Goal: Book appointment/travel/reservation

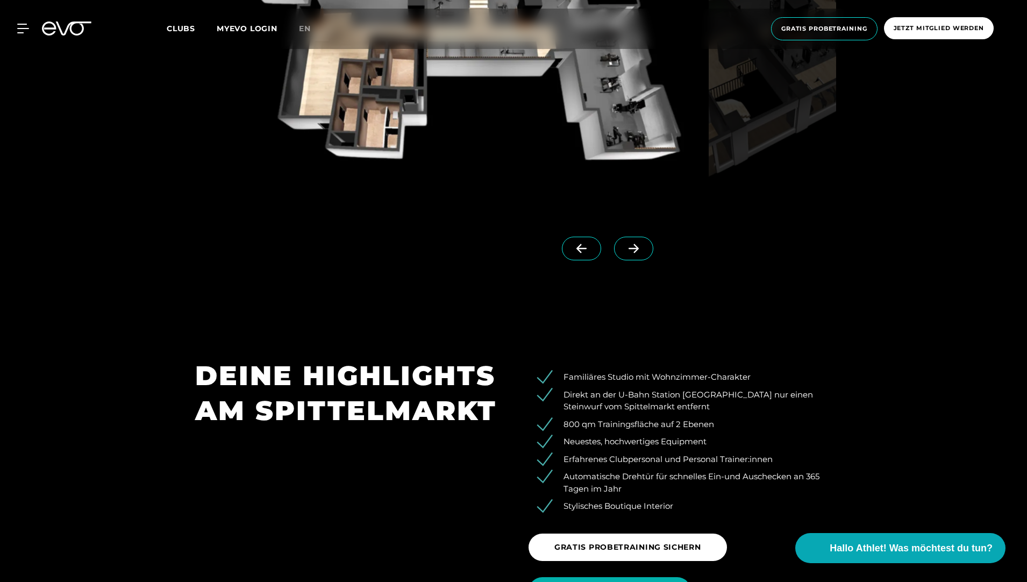
scroll to position [1182, 0]
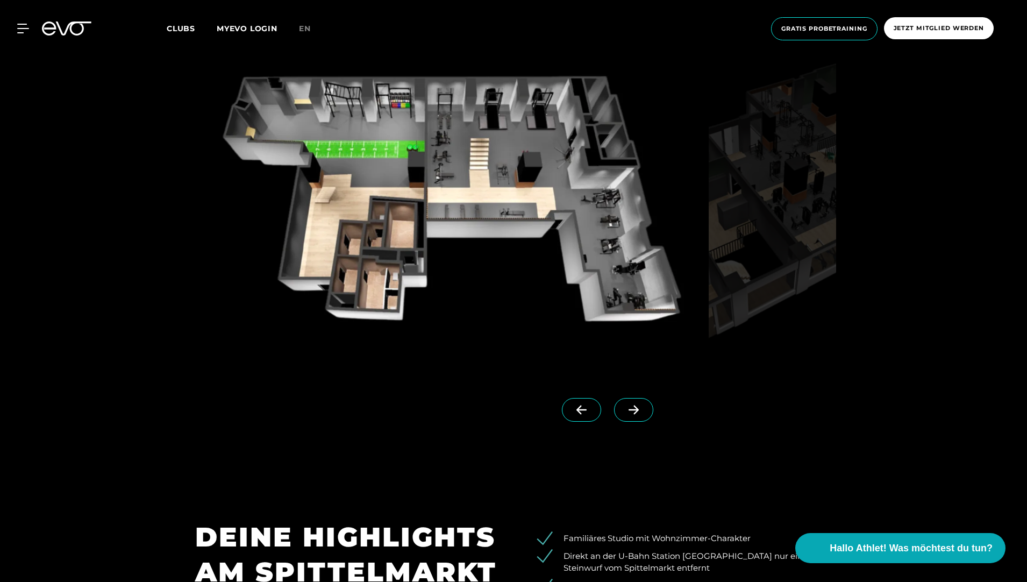
click at [624, 406] on icon at bounding box center [633, 410] width 19 height 10
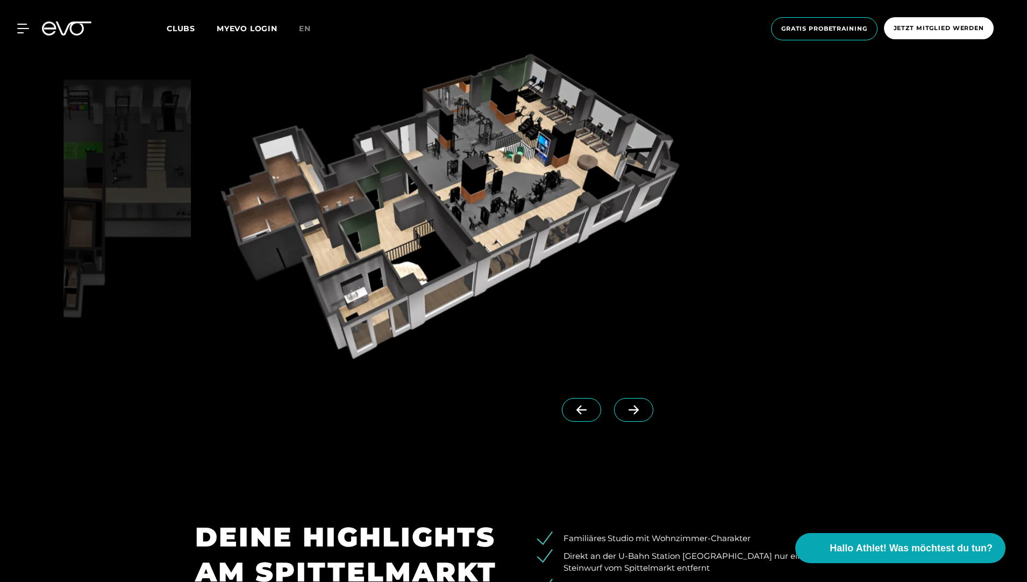
click at [624, 406] on icon at bounding box center [633, 410] width 19 height 10
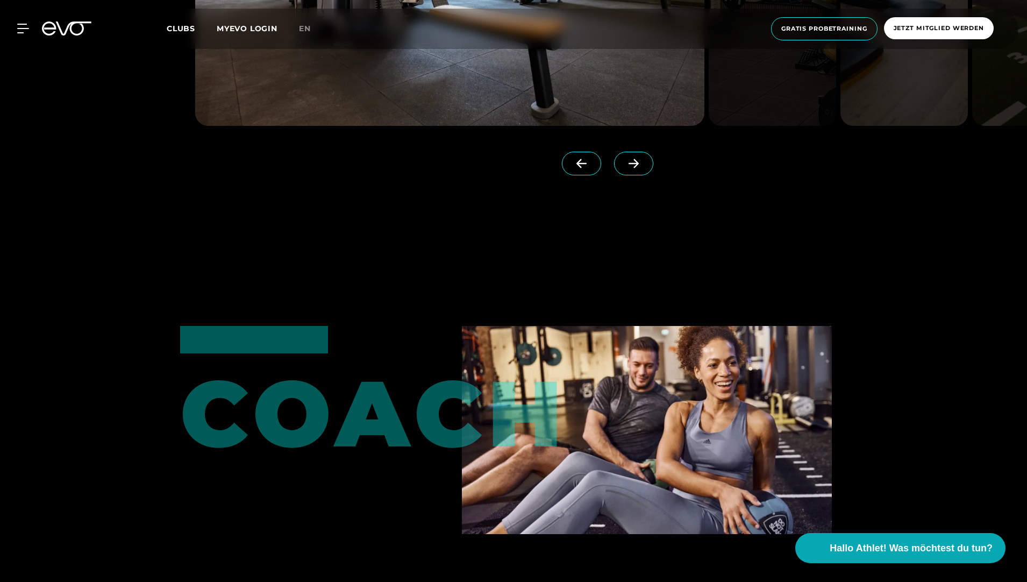
scroll to position [2795, 0]
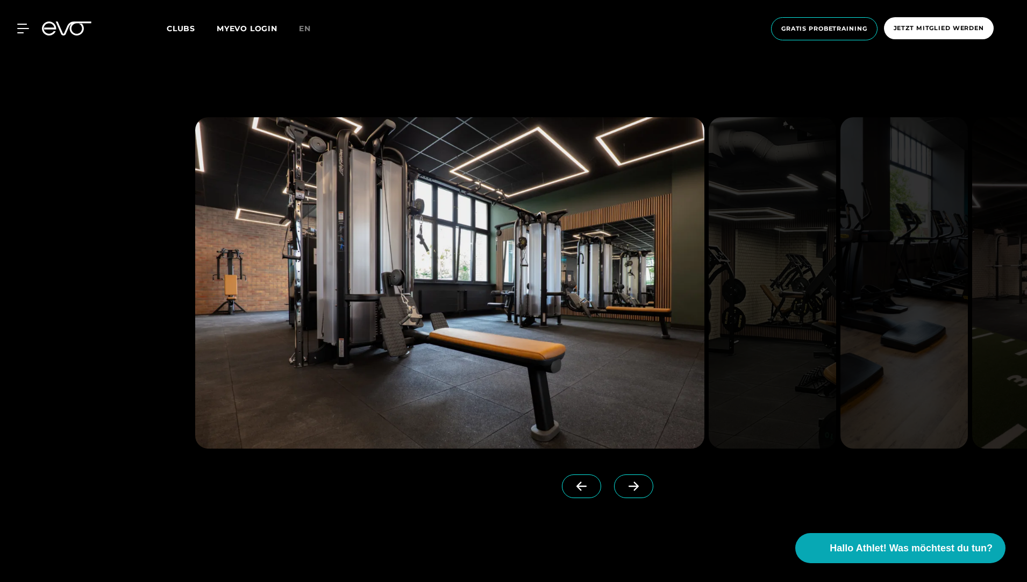
click at [624, 484] on icon at bounding box center [633, 486] width 19 height 10
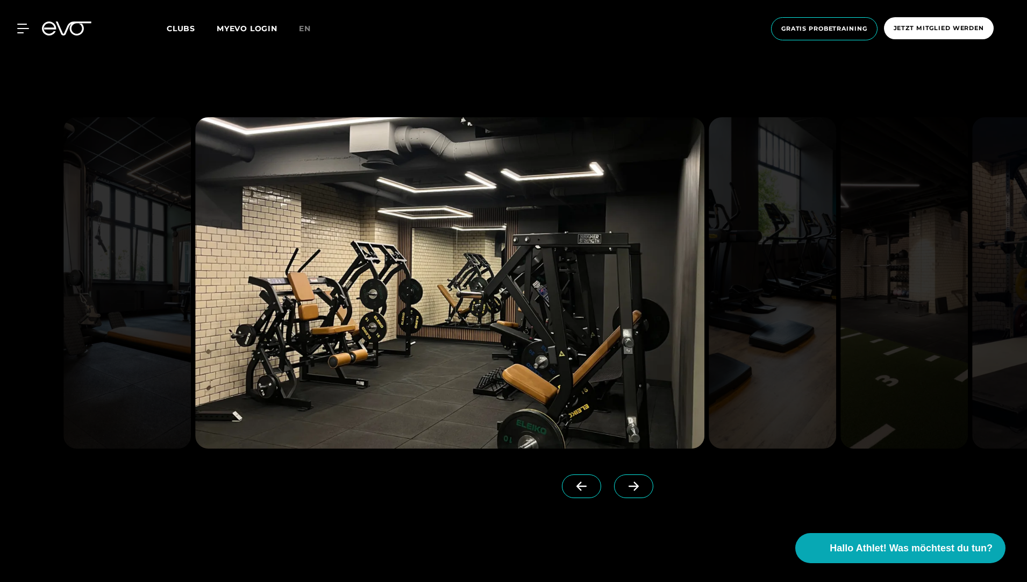
click at [624, 484] on icon at bounding box center [633, 486] width 19 height 10
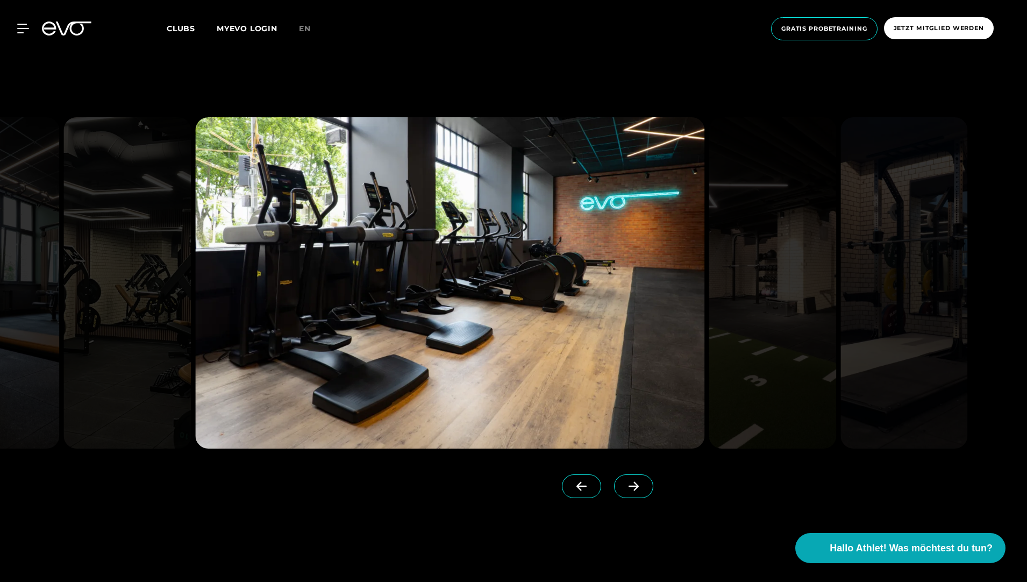
click at [624, 484] on icon at bounding box center [633, 486] width 19 height 10
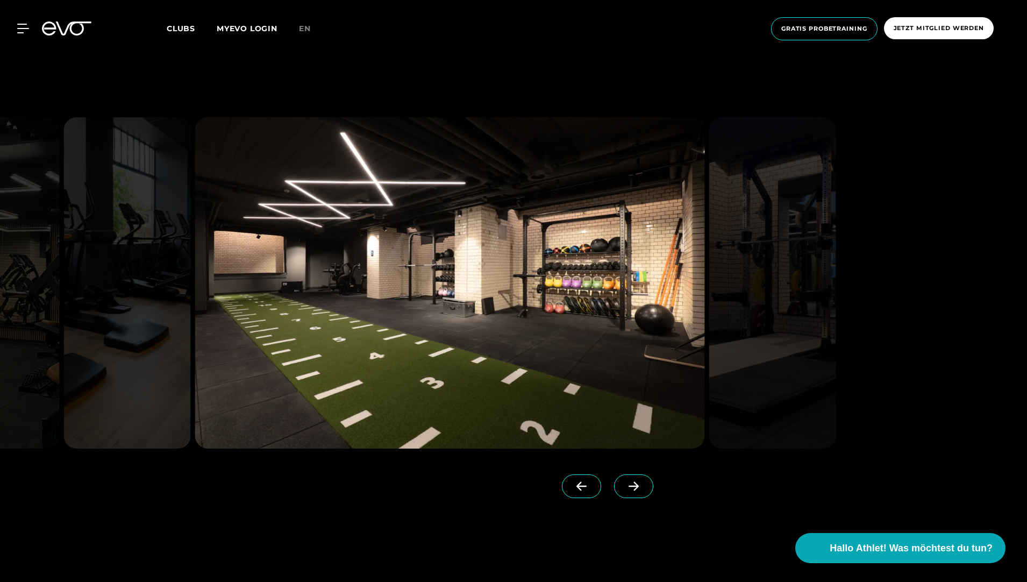
click at [624, 484] on icon at bounding box center [633, 486] width 19 height 10
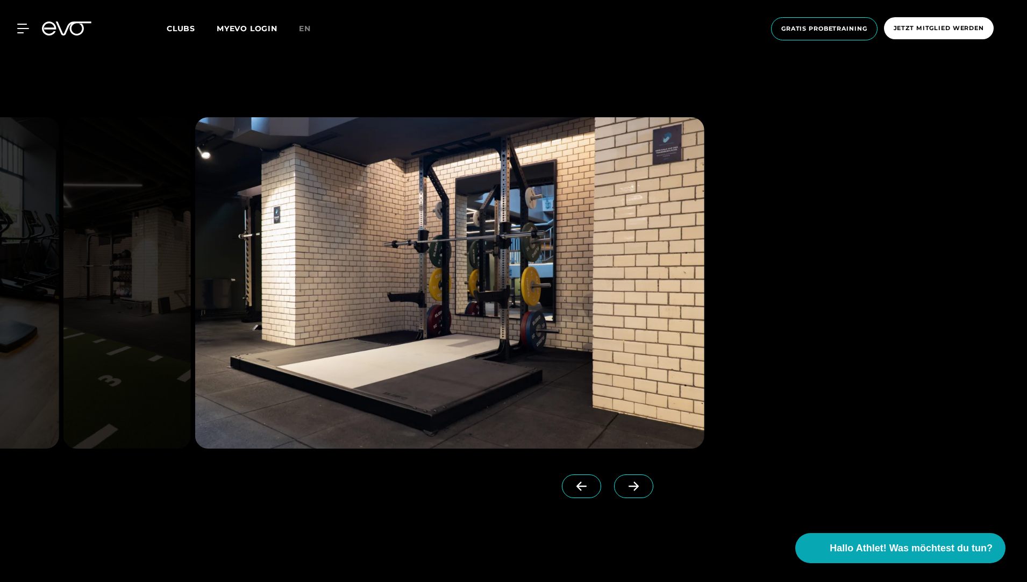
click at [624, 484] on icon at bounding box center [633, 486] width 19 height 10
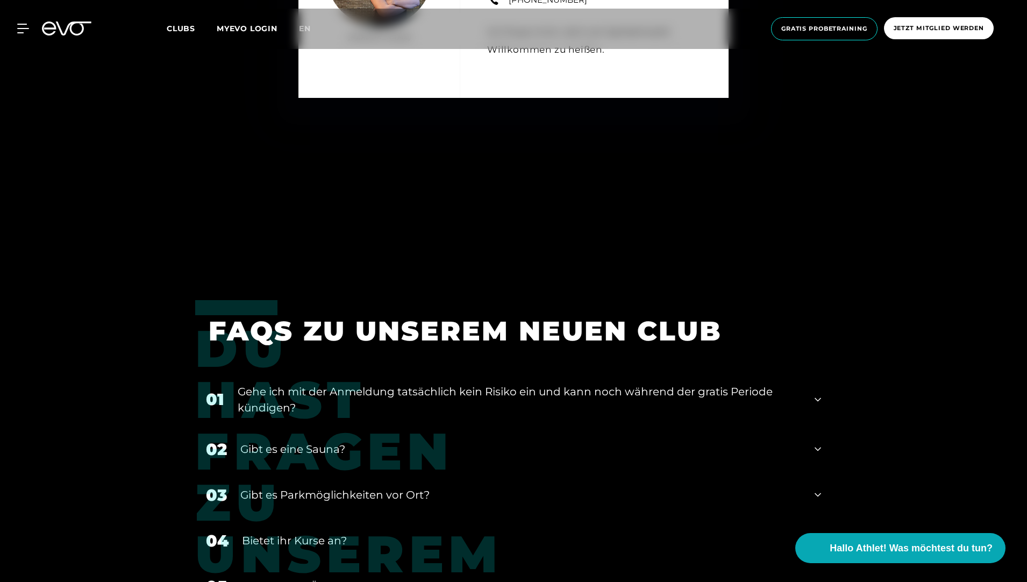
scroll to position [4622, 0]
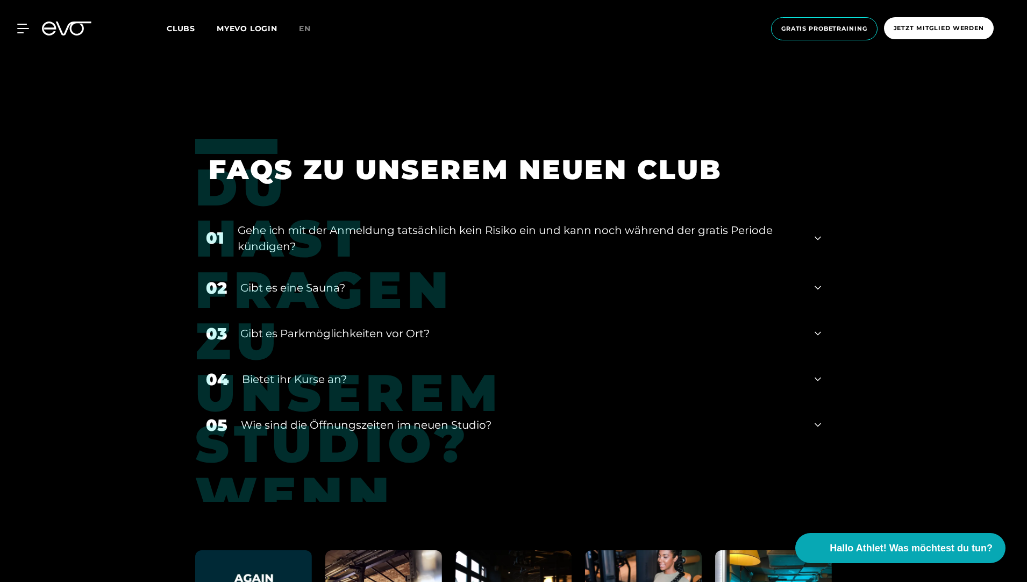
click at [819, 236] on icon at bounding box center [817, 238] width 6 height 4
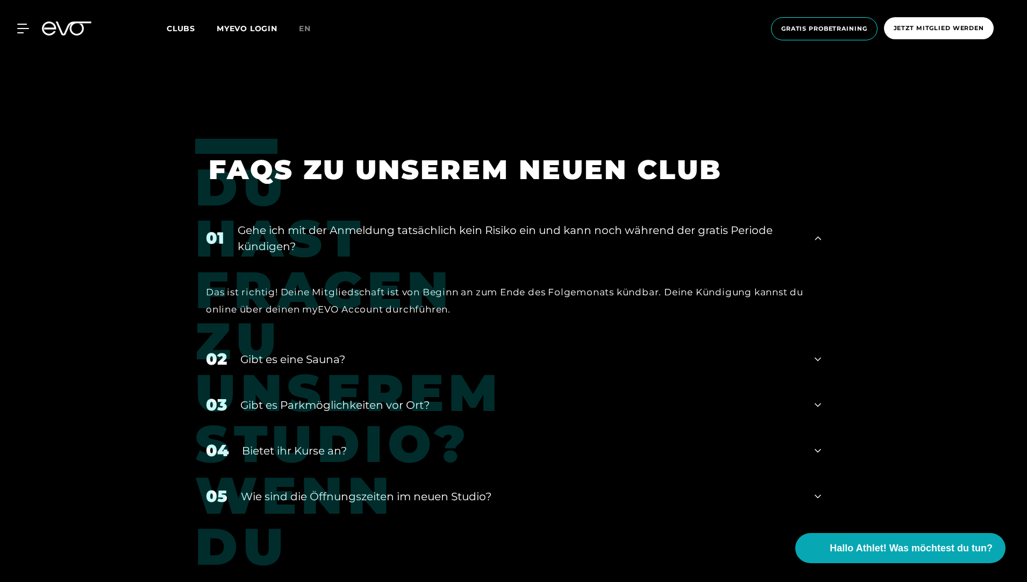
click at [815, 356] on icon at bounding box center [817, 359] width 6 height 13
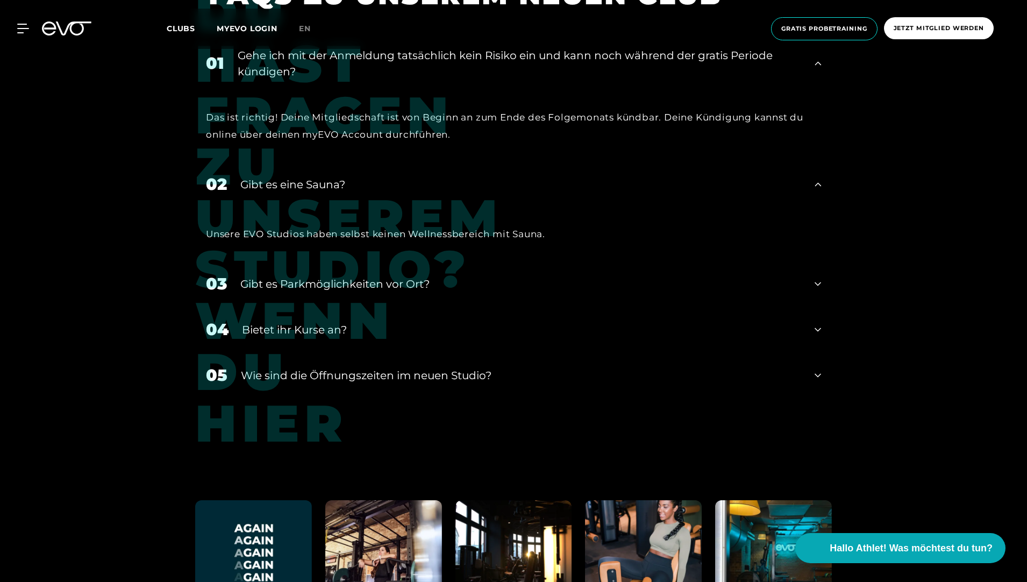
scroll to position [4837, 0]
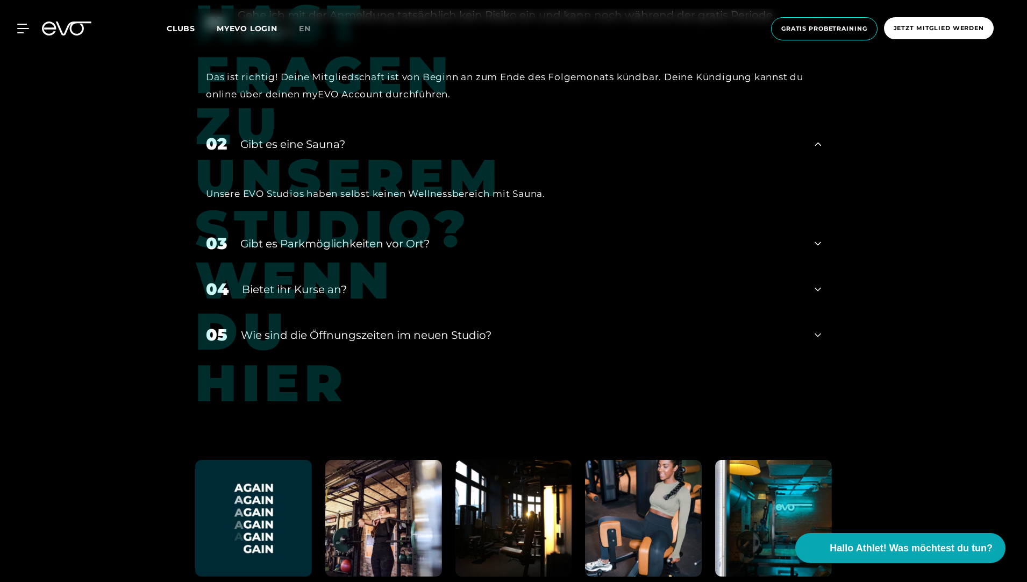
click at [820, 285] on icon at bounding box center [817, 289] width 6 height 13
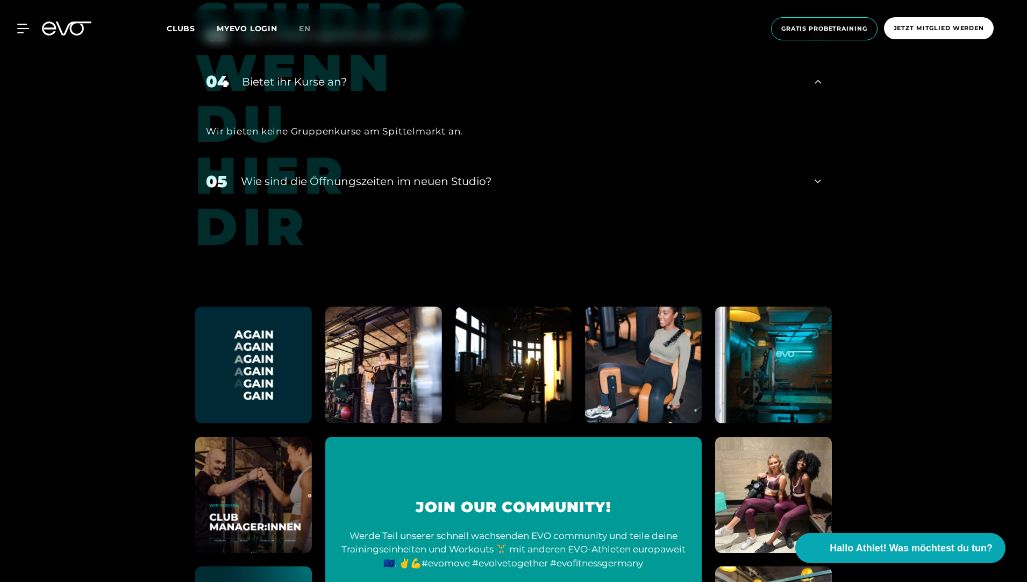
scroll to position [5106, 0]
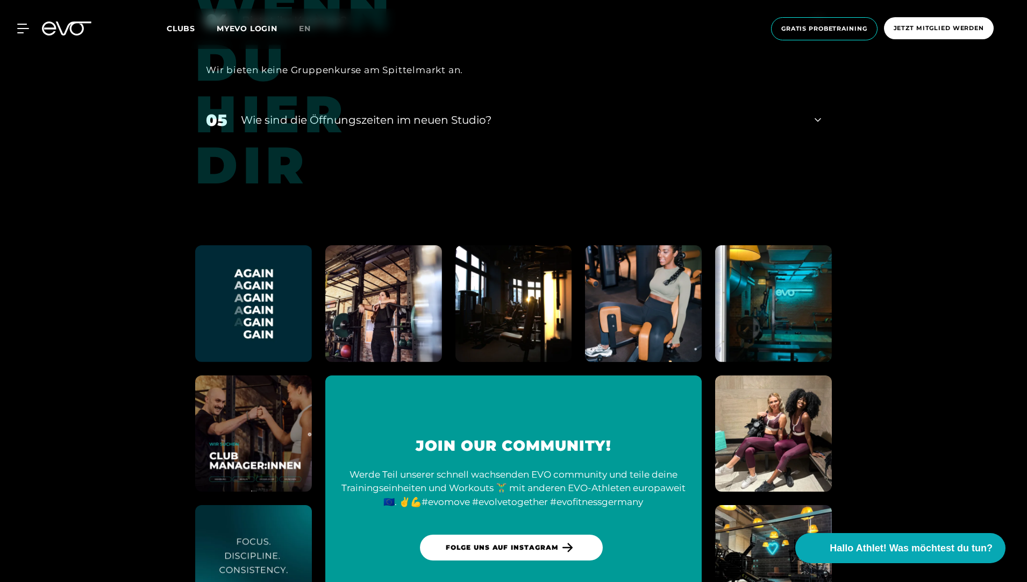
click at [817, 119] on icon at bounding box center [817, 119] width 6 height 13
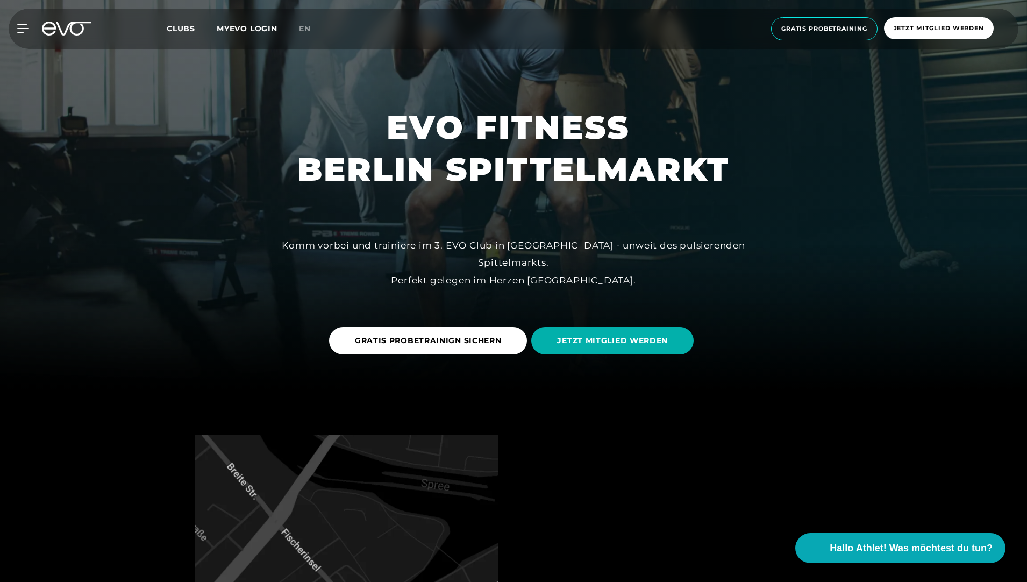
scroll to position [156, 0]
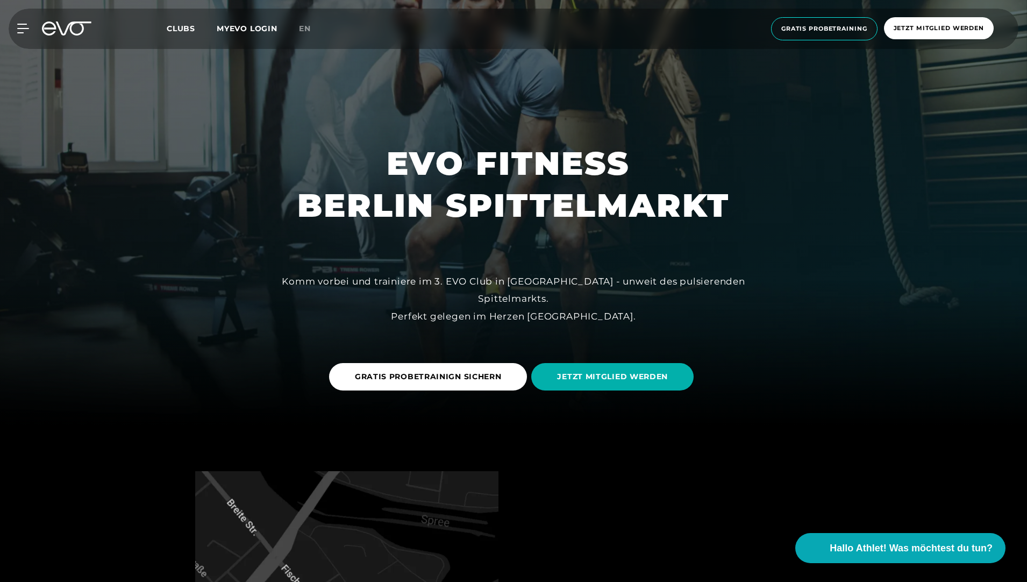
drag, startPoint x: 422, startPoint y: 370, endPoint x: 320, endPoint y: 349, distance: 104.1
click at [422, 370] on span "GRATIS PROBETRAINIGN SICHERN" at bounding box center [428, 376] width 198 height 27
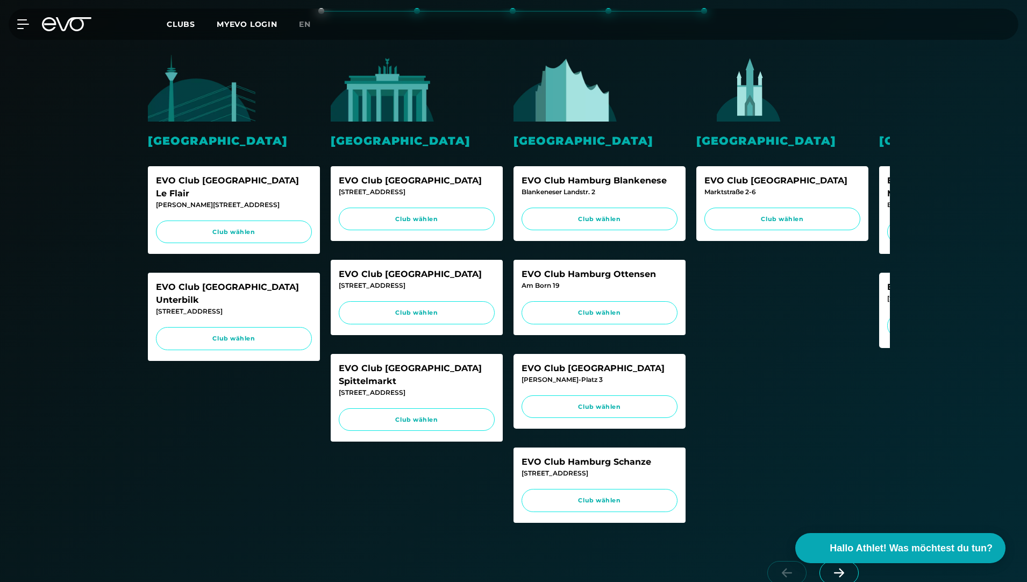
scroll to position [269, 0]
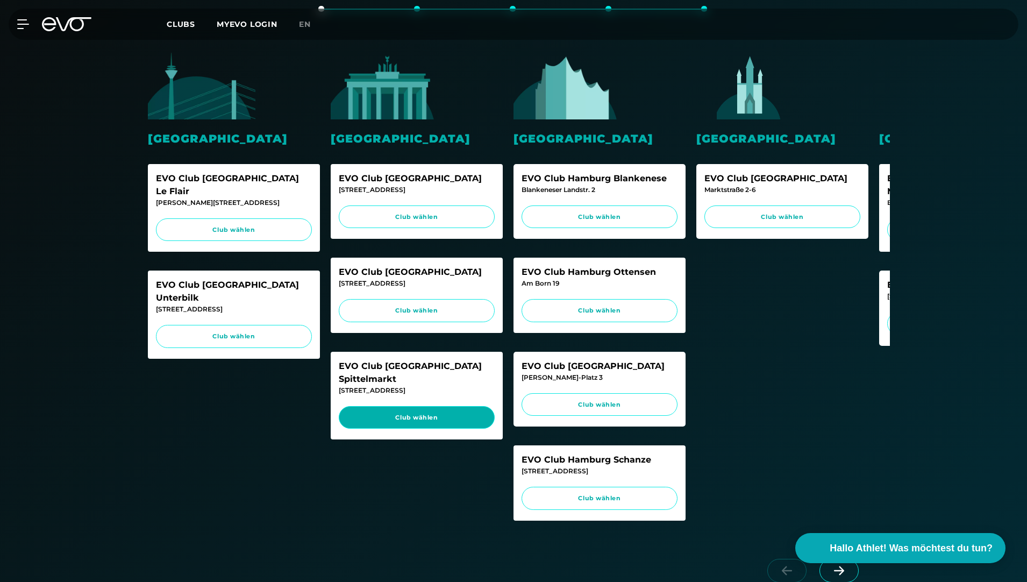
click at [424, 413] on span "Club wählen" at bounding box center [416, 417] width 135 height 9
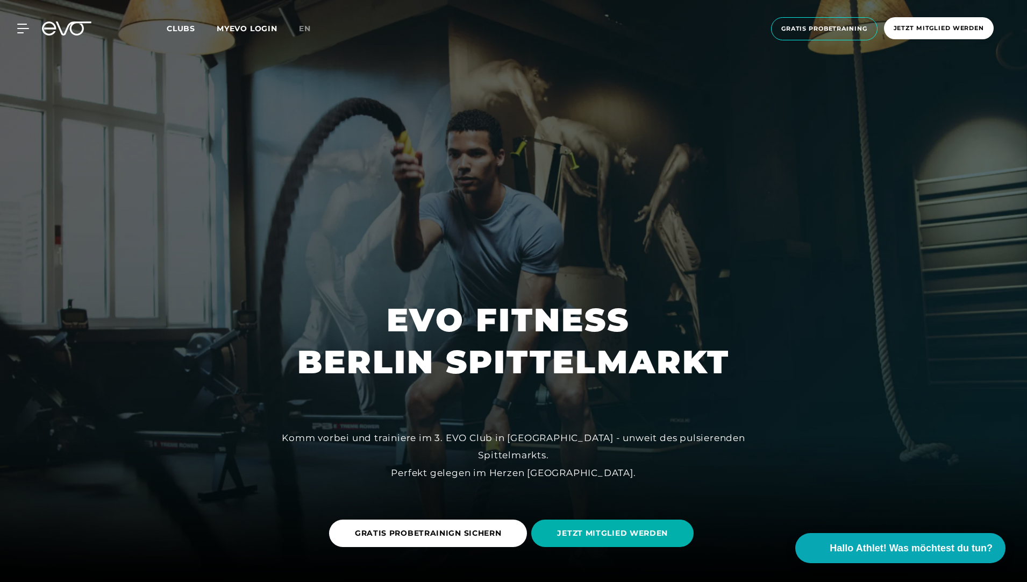
scroll to position [54, 0]
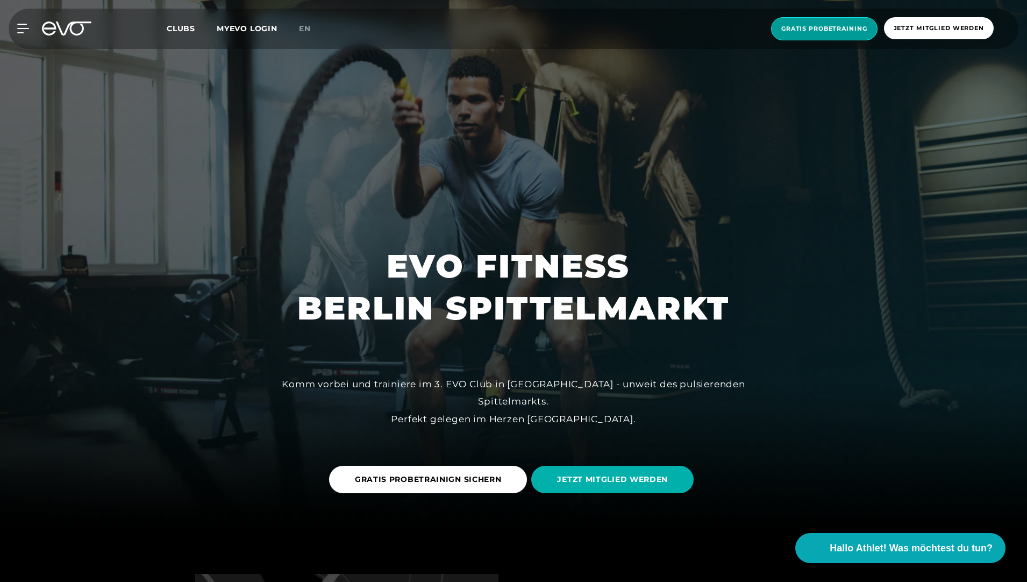
click at [831, 24] on span "Gratis Probetraining" at bounding box center [824, 28] width 86 height 9
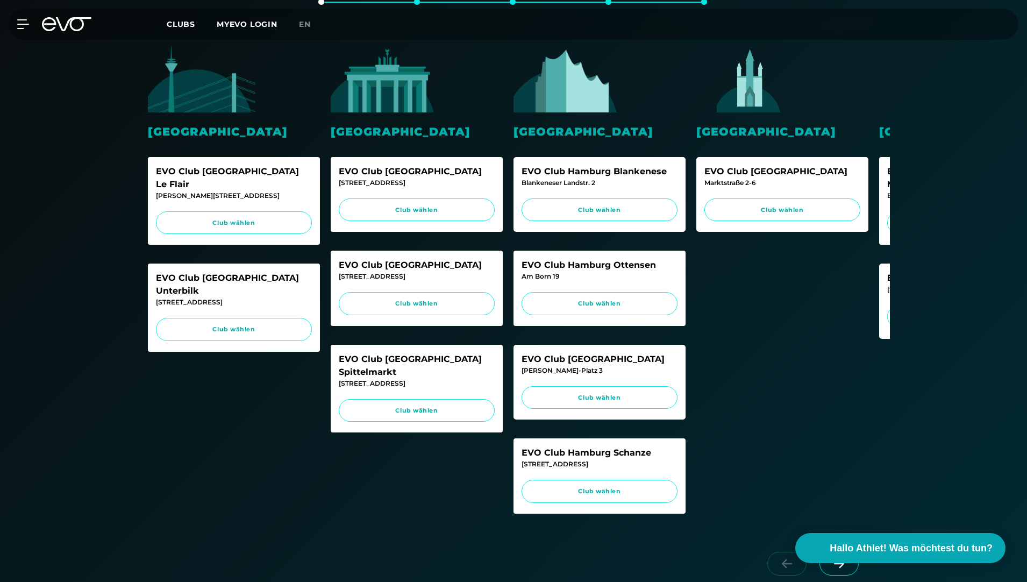
scroll to position [322, 0]
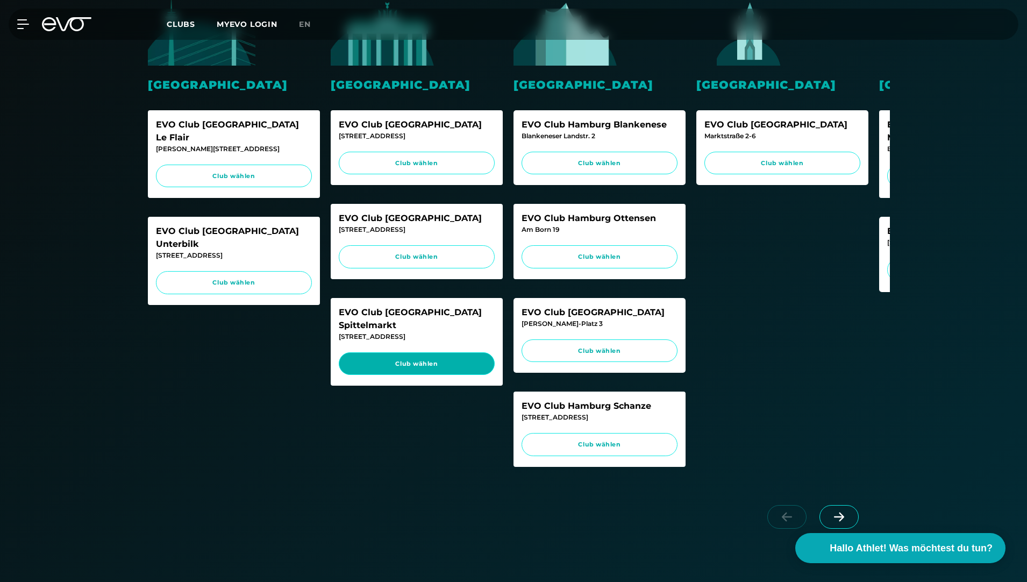
click at [415, 359] on span "Club wählen" at bounding box center [416, 363] width 135 height 9
